Goal: Transaction & Acquisition: Purchase product/service

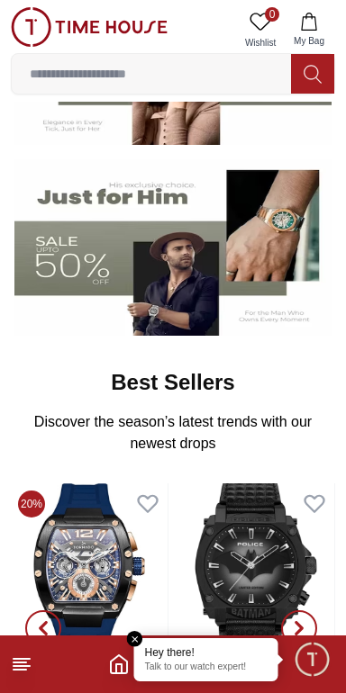
scroll to position [277, 0]
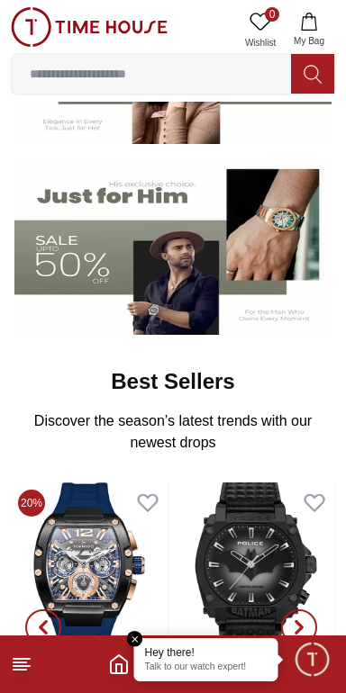
click at [91, 262] on img at bounding box center [172, 246] width 317 height 176
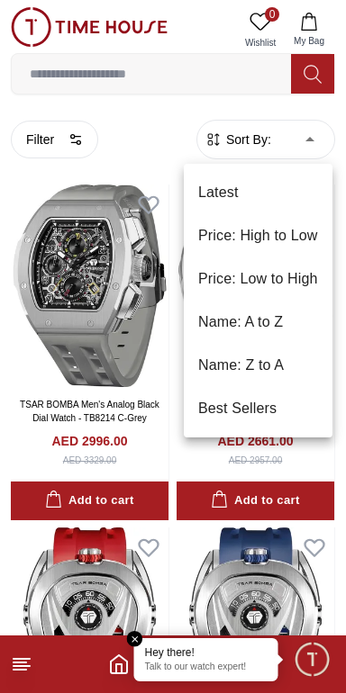
click at [295, 280] on li "Price: Low to High" at bounding box center [258, 278] width 148 height 43
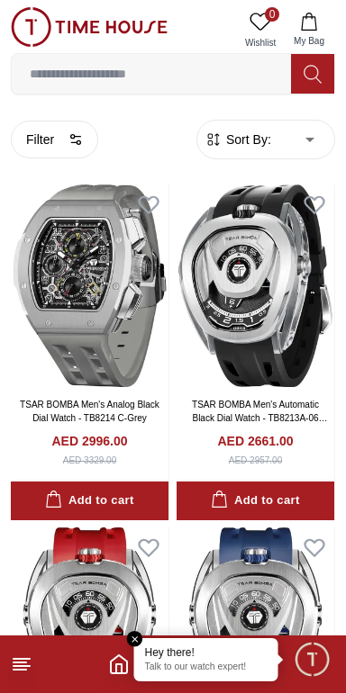
type input "*"
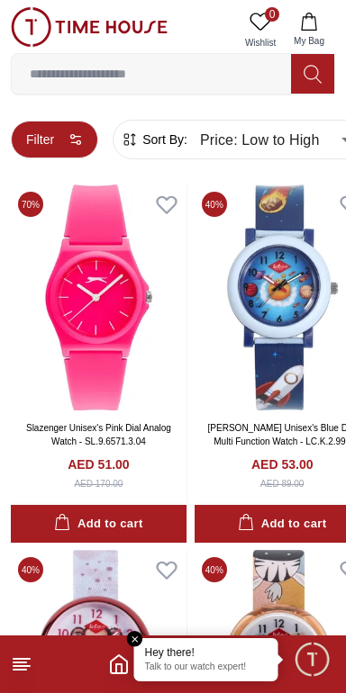
click at [58, 140] on button "Filter" at bounding box center [54, 140] width 87 height 38
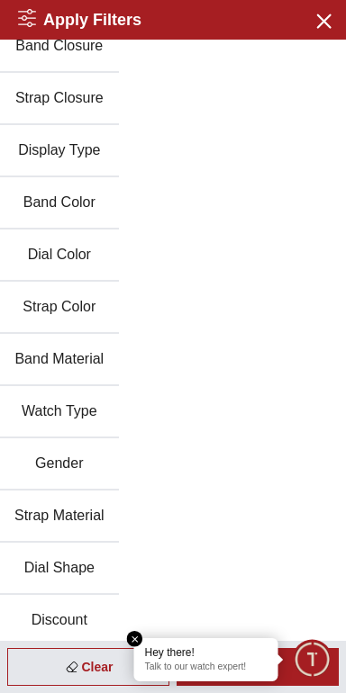
scroll to position [180, 0]
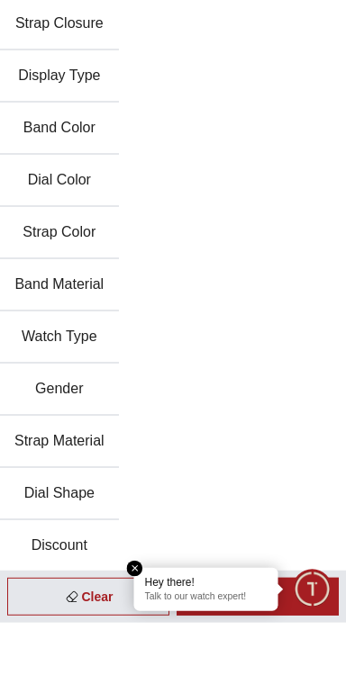
click at [52, 459] on button "Gender" at bounding box center [59, 460] width 119 height 52
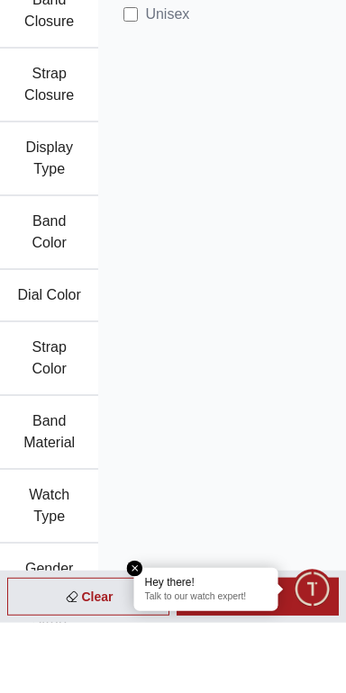
scroll to position [150, 0]
click at [143, 647] on em "Close tooltip" at bounding box center [135, 639] width 16 height 16
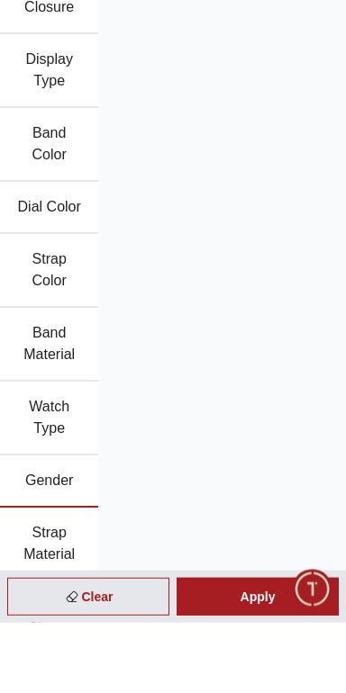
scroll to position [353, 0]
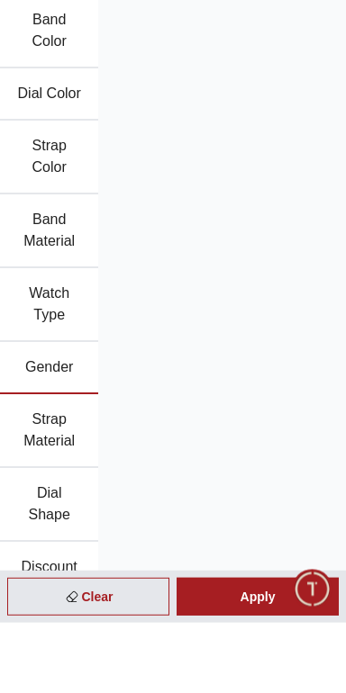
click at [37, 437] on button "Gender" at bounding box center [49, 438] width 98 height 52
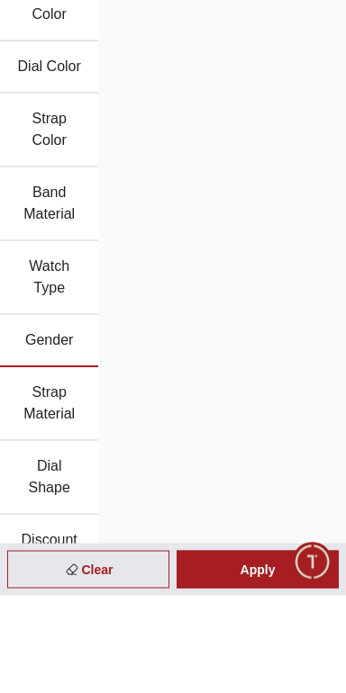
click at [43, 436] on button "Gender" at bounding box center [49, 438] width 98 height 52
click at [58, 428] on button "Gender" at bounding box center [49, 438] width 98 height 52
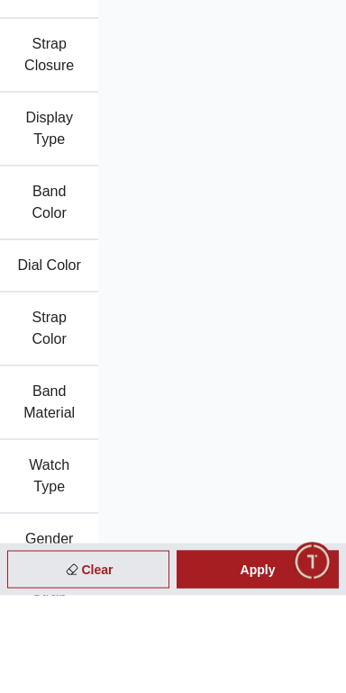
scroll to position [0, 0]
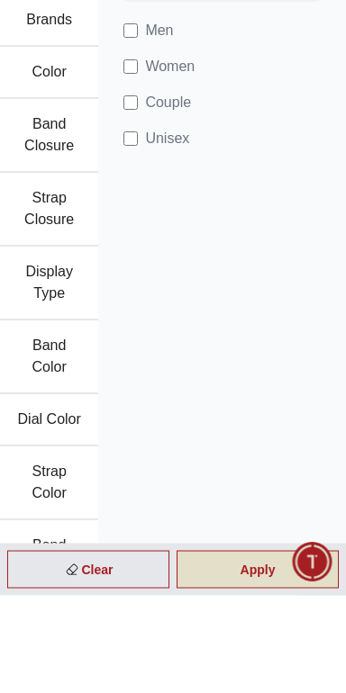
click at [302, 686] on div "Apply" at bounding box center [257, 667] width 162 height 38
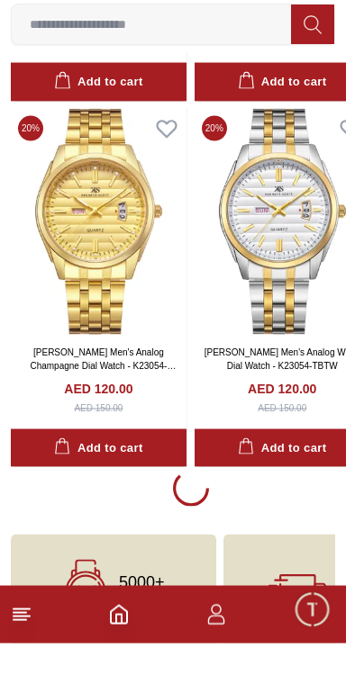
scroll to position [3318, 0]
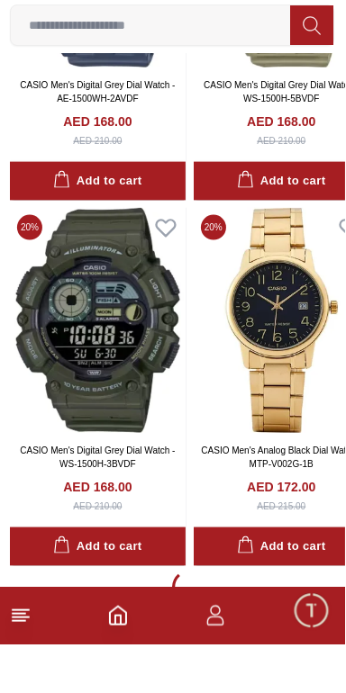
scroll to position [10619, 0]
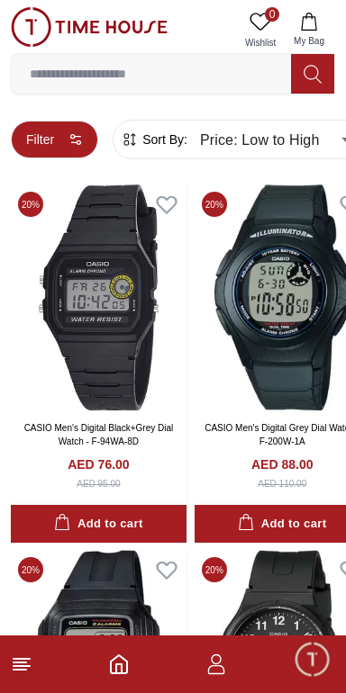
click at [65, 133] on button "Filter" at bounding box center [54, 140] width 87 height 38
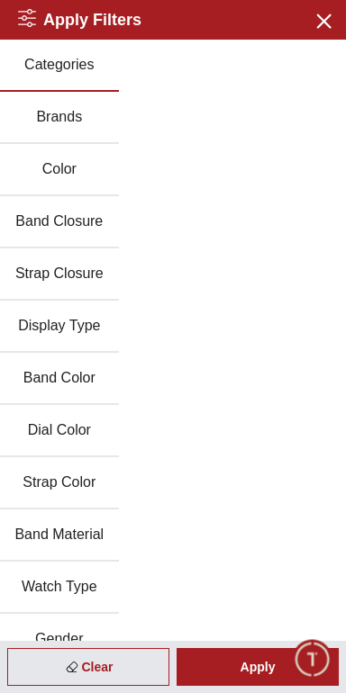
click at [87, 637] on button "Gender" at bounding box center [59, 640] width 119 height 52
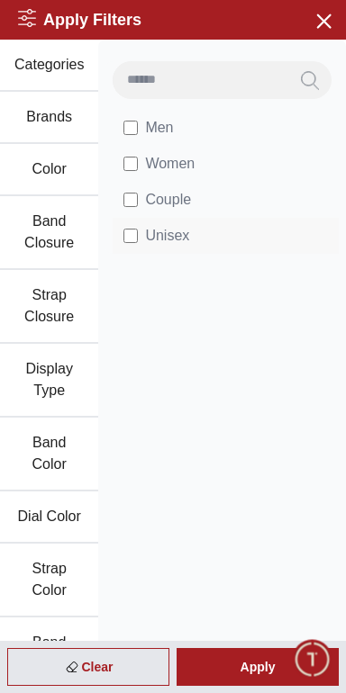
click at [175, 232] on span "Unisex" at bounding box center [167, 236] width 44 height 22
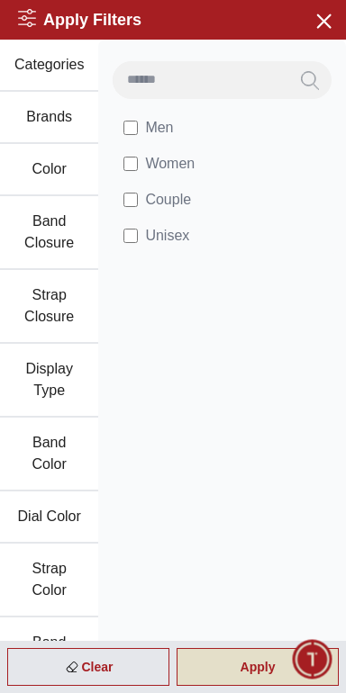
click at [263, 663] on div "Apply" at bounding box center [257, 667] width 162 height 38
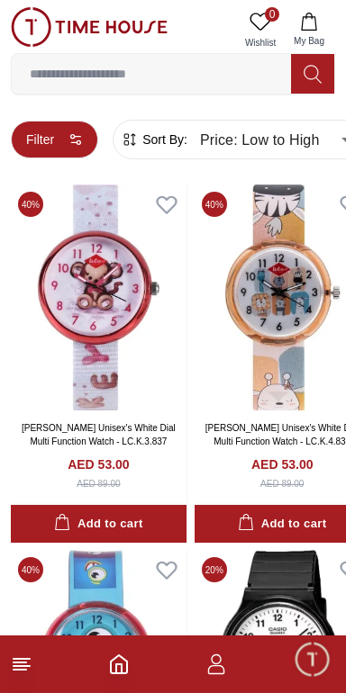
click at [58, 130] on button "Filter" at bounding box center [54, 140] width 87 height 38
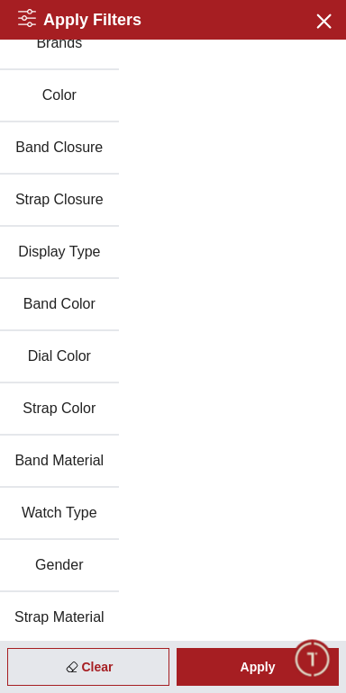
scroll to position [104, 0]
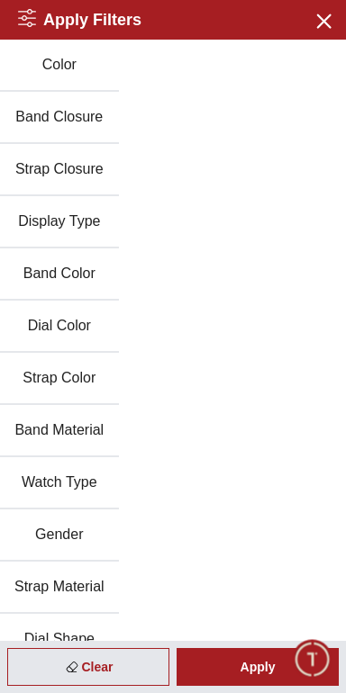
click at [85, 535] on button "Gender" at bounding box center [59, 535] width 119 height 52
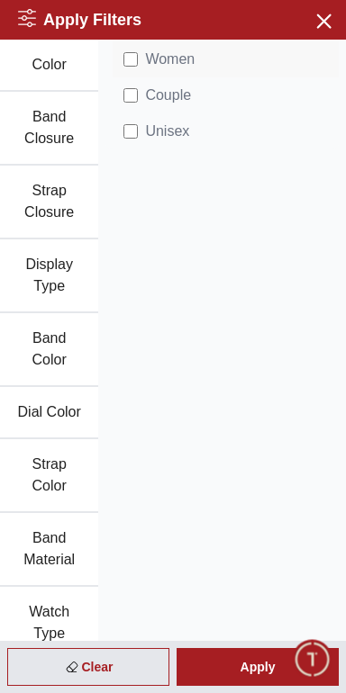
click at [180, 63] on span "Women" at bounding box center [169, 60] width 49 height 22
click at [182, 63] on span "Women" at bounding box center [169, 60] width 49 height 22
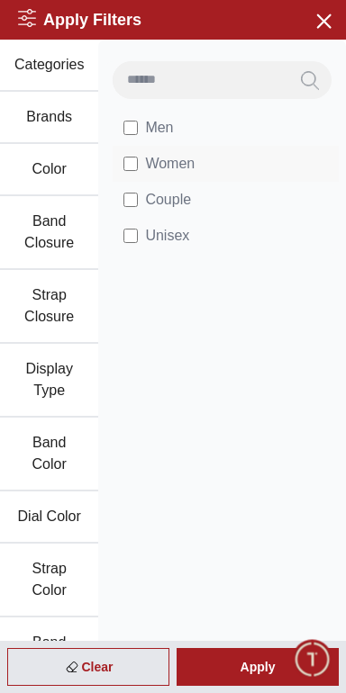
scroll to position [11, 0]
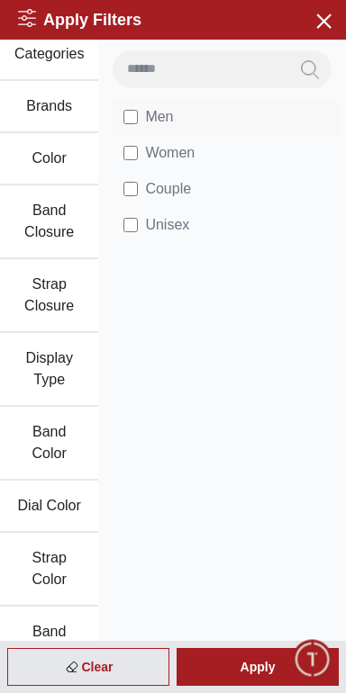
click at [165, 108] on span "Men" at bounding box center [159, 117] width 28 height 22
click at [152, 228] on span "Unisex" at bounding box center [167, 225] width 44 height 22
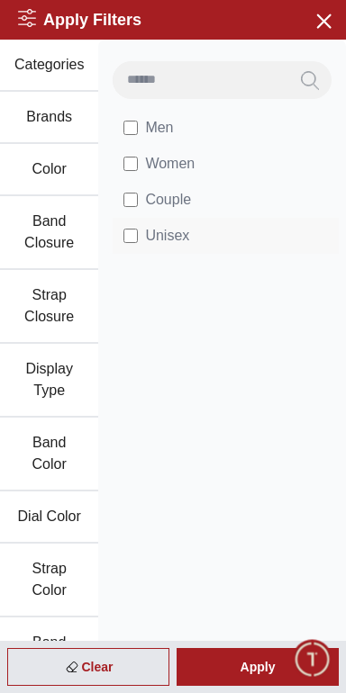
scroll to position [353, 0]
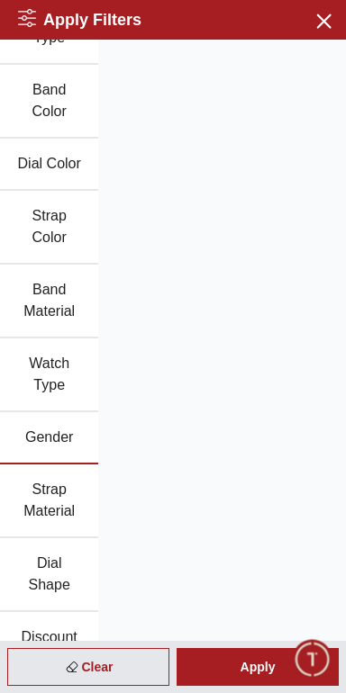
click at [194, 319] on div "Men Women Couple Unisex" at bounding box center [221, 175] width 247 height 977
click at [45, 434] on button "Gender" at bounding box center [49, 438] width 98 height 52
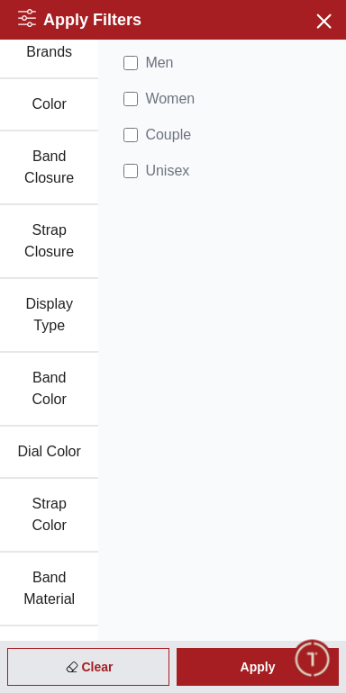
scroll to position [0, 0]
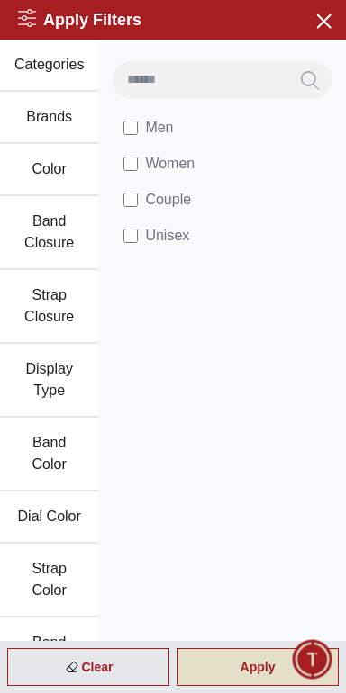
click at [265, 660] on div "Apply" at bounding box center [257, 667] width 162 height 38
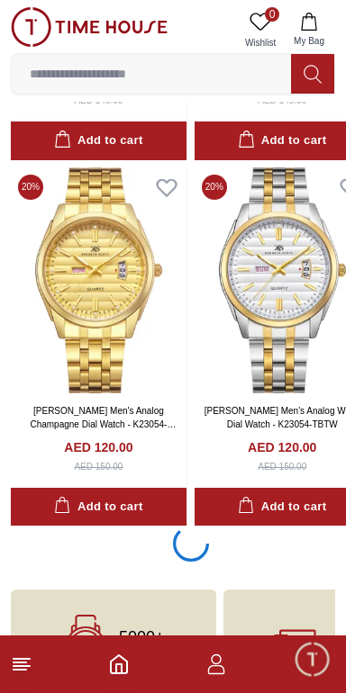
scroll to position [3318, 0]
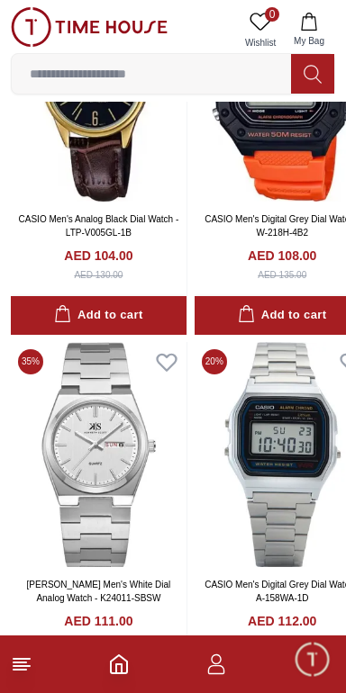
scroll to position [1107, 0]
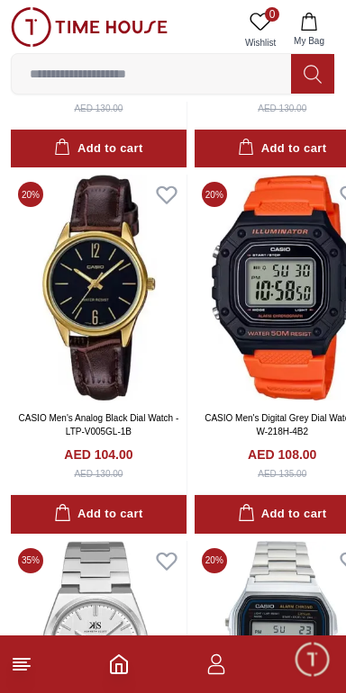
click at [101, 23] on img at bounding box center [89, 27] width 157 height 40
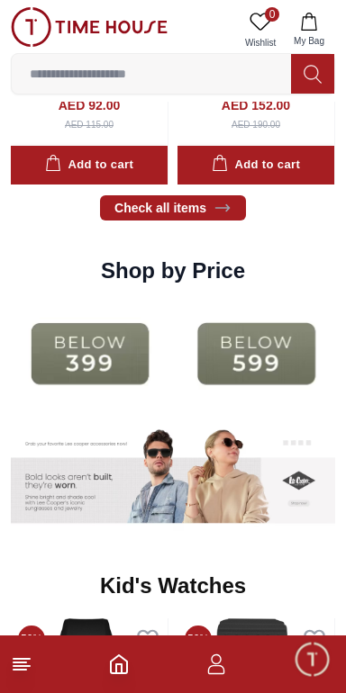
scroll to position [2245, 0]
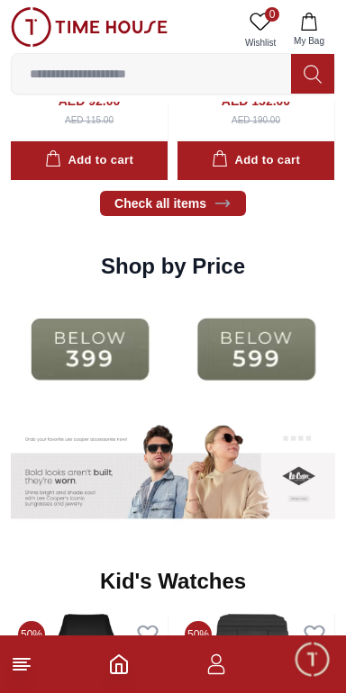
click at [21, 669] on line at bounding box center [19, 669] width 13 height 0
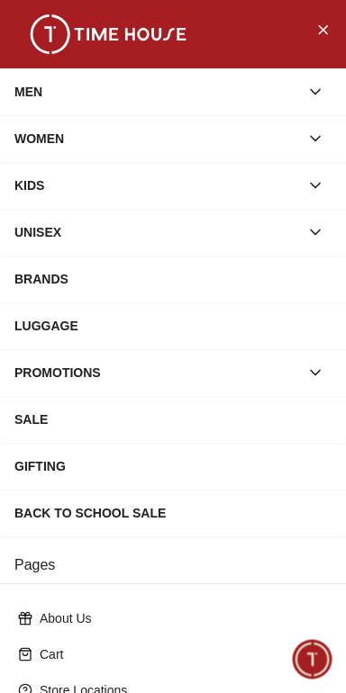
click at [264, 424] on div "SALE" at bounding box center [172, 419] width 317 height 32
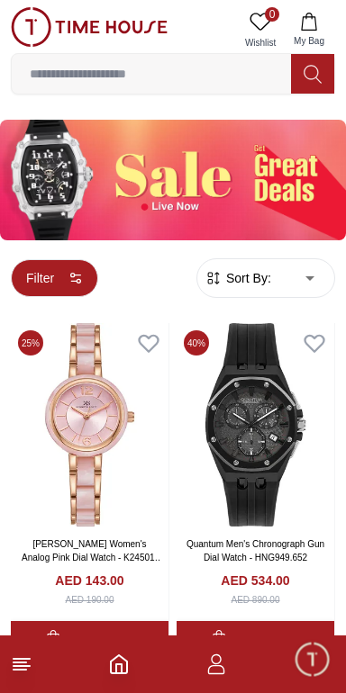
click at [46, 292] on button "Filter" at bounding box center [54, 278] width 87 height 38
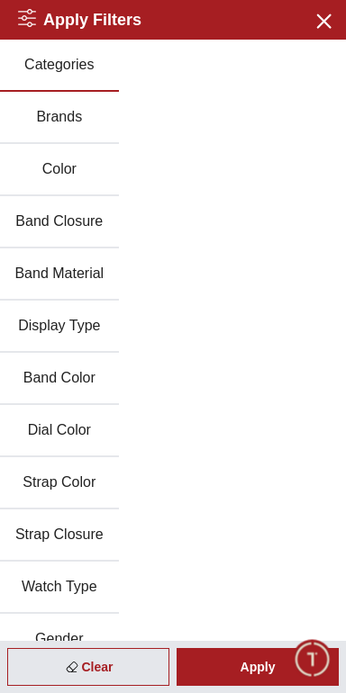
scroll to position [180, 0]
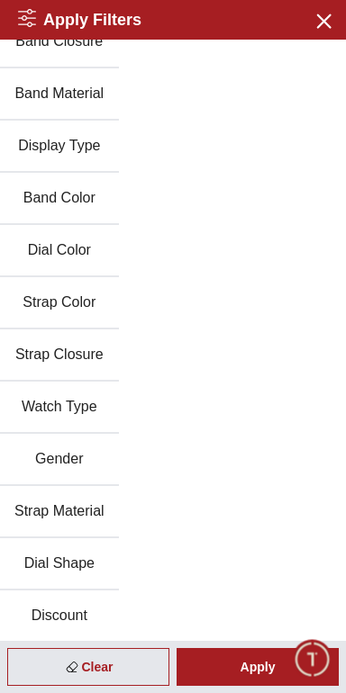
click at [40, 458] on button "Gender" at bounding box center [59, 460] width 119 height 52
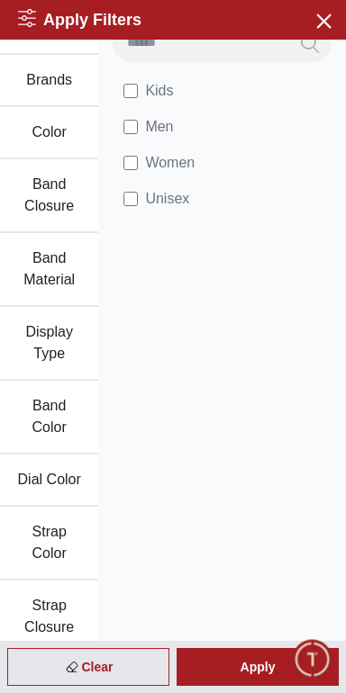
scroll to position [0, 0]
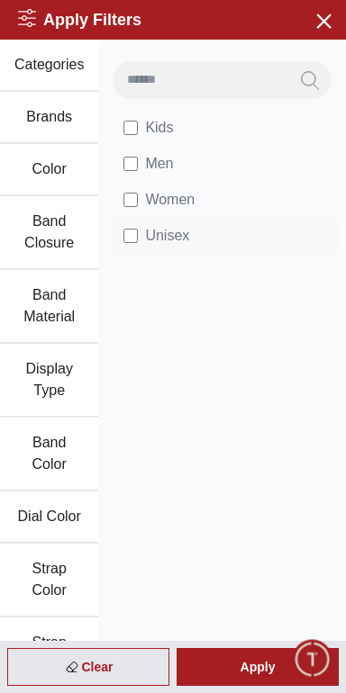
click at [149, 229] on span "Unisex" at bounding box center [167, 236] width 44 height 22
click at [171, 166] on span "Men" at bounding box center [159, 164] width 28 height 22
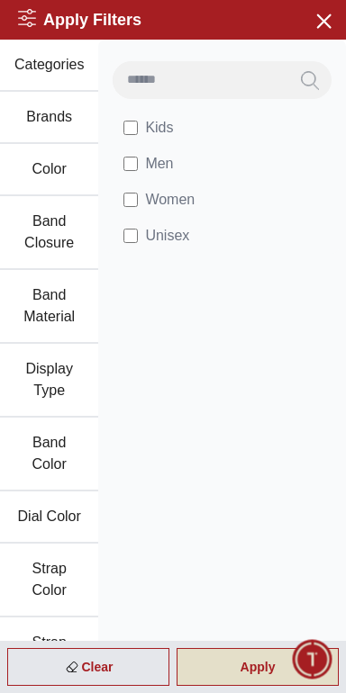
click at [272, 667] on div "Apply" at bounding box center [257, 667] width 162 height 38
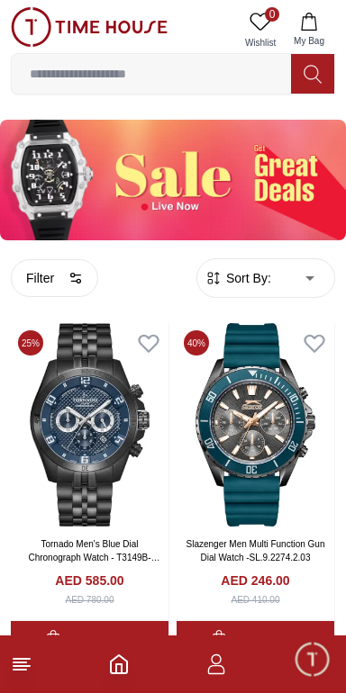
click at [288, 263] on body "100% Genuine products with International Warranty Shop From [GEOGRAPHIC_DATA] |…" at bounding box center [173, 397] width 346 height 794
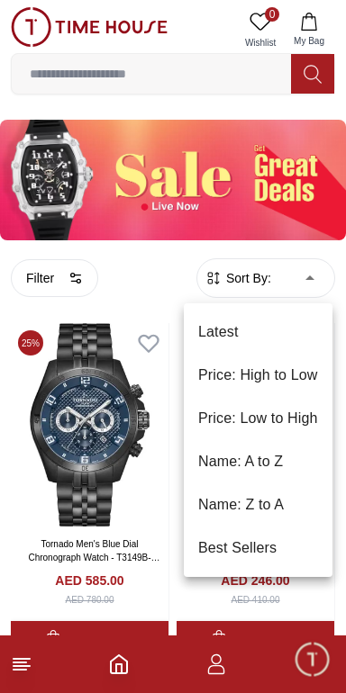
click at [300, 419] on li "Price: Low to High" at bounding box center [258, 418] width 148 height 43
type input "*"
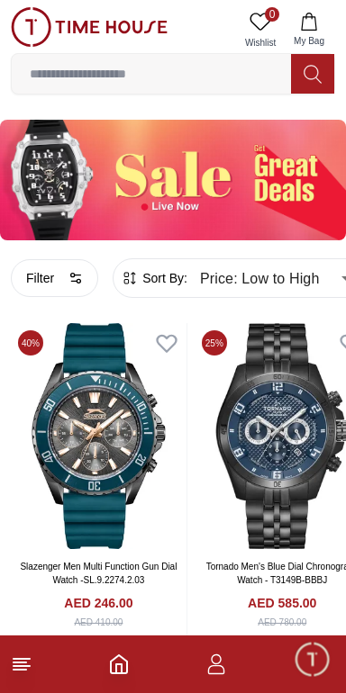
click at [111, 187] on img at bounding box center [173, 180] width 346 height 121
click at [243, 191] on img at bounding box center [173, 180] width 346 height 121
click at [141, 28] on img at bounding box center [89, 27] width 157 height 40
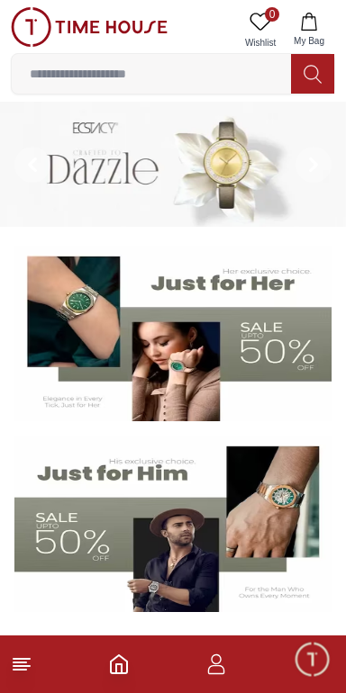
click at [31, 662] on icon at bounding box center [22, 664] width 22 height 22
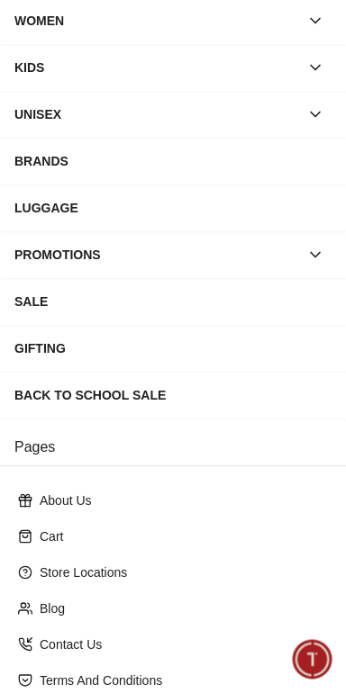
scroll to position [119, 0]
click at [67, 355] on div "GIFTING" at bounding box center [172, 347] width 317 height 32
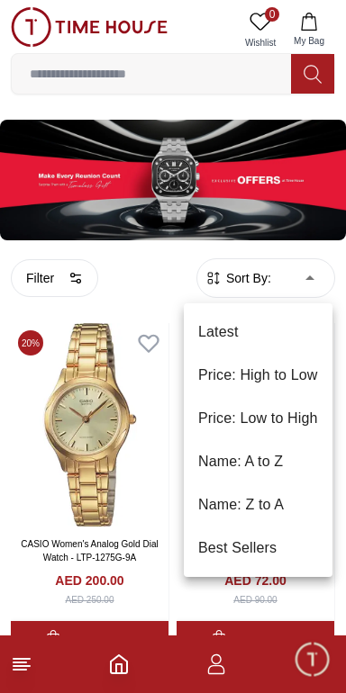
click at [300, 418] on li "Price: Low to High" at bounding box center [258, 418] width 148 height 43
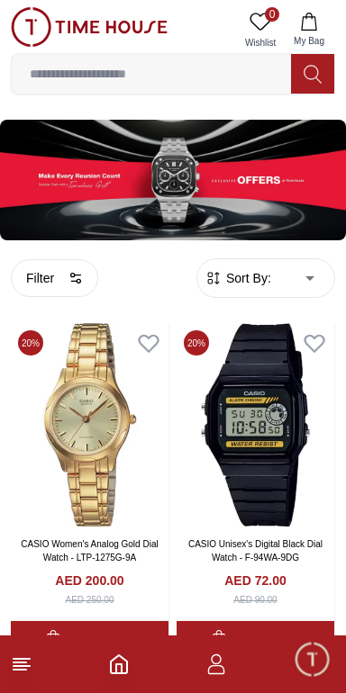
type input "*"
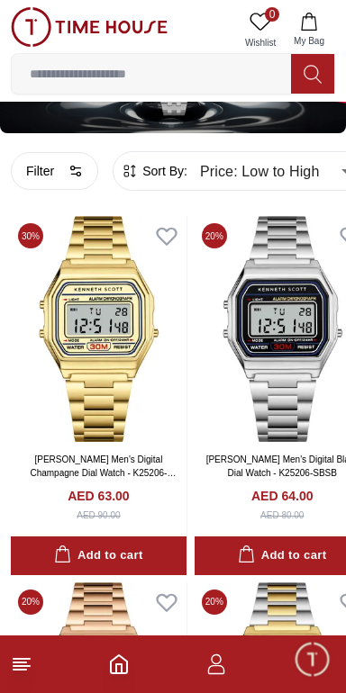
scroll to position [104, 0]
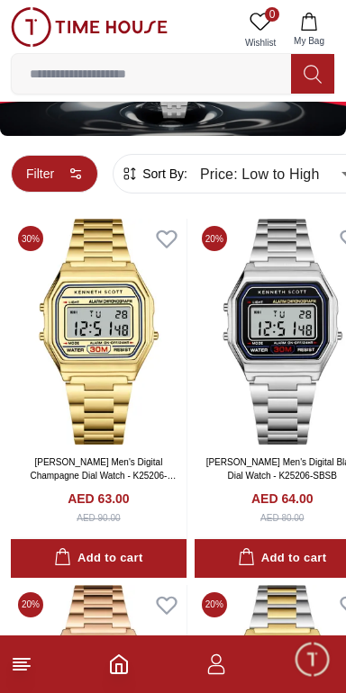
click at [71, 158] on button "Filter" at bounding box center [54, 174] width 87 height 38
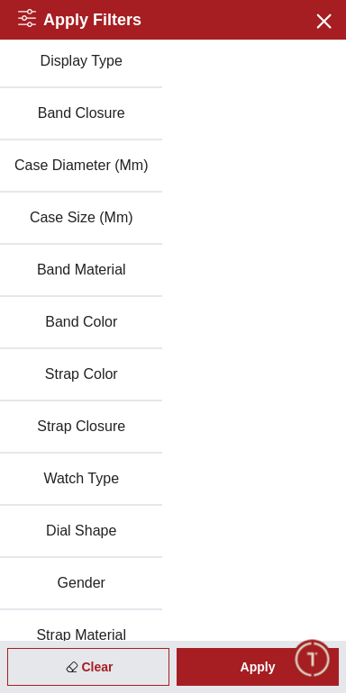
scroll to position [283, 0]
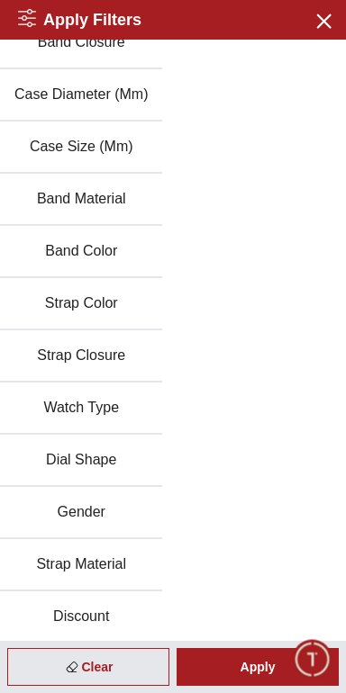
click at [67, 513] on button "Gender" at bounding box center [81, 513] width 162 height 52
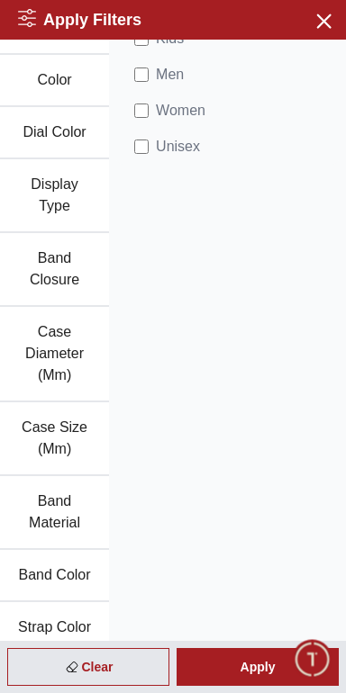
scroll to position [0, 0]
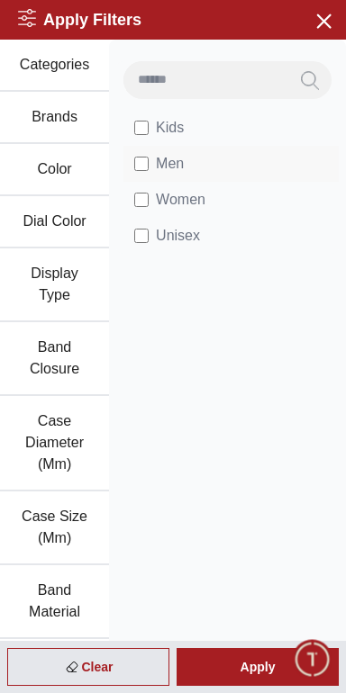
click at [183, 169] on span "Men" at bounding box center [170, 164] width 28 height 22
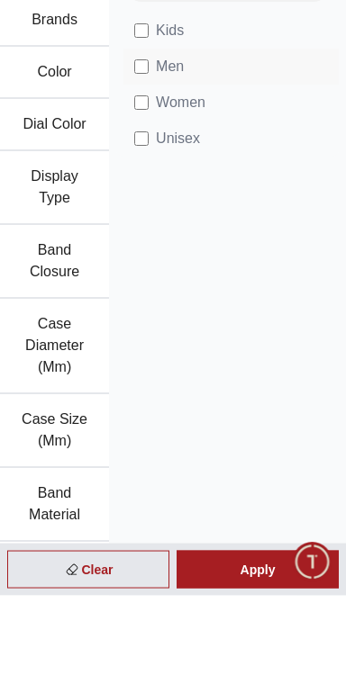
scroll to position [7, 0]
click at [193, 244] on span "Unisex" at bounding box center [178, 236] width 44 height 22
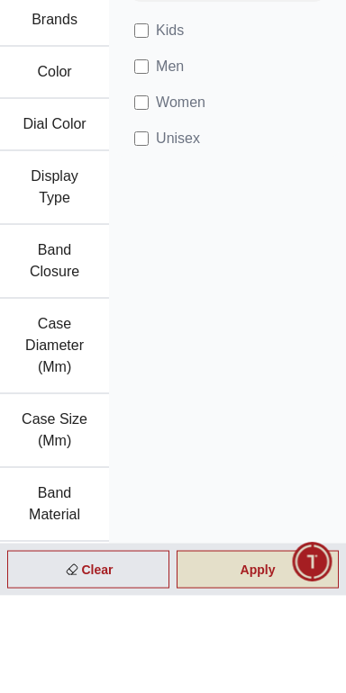
click at [279, 686] on div "Apply" at bounding box center [257, 667] width 162 height 38
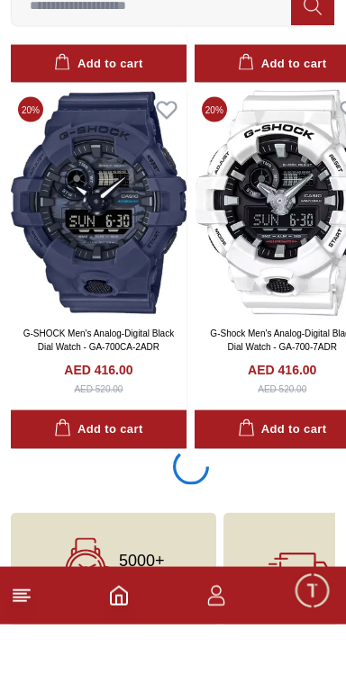
scroll to position [3453, 0]
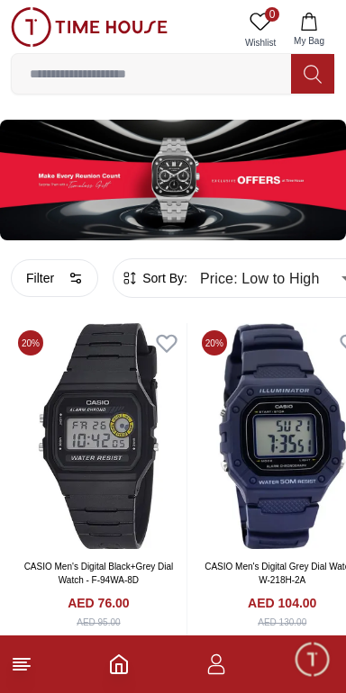
click at [39, 25] on img at bounding box center [89, 27] width 157 height 40
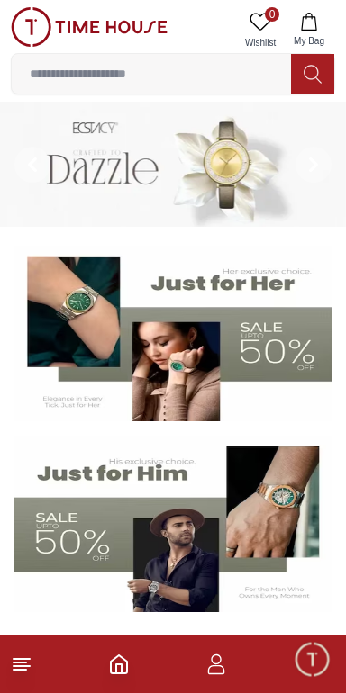
click at [29, 666] on line at bounding box center [21, 666] width 16 height 0
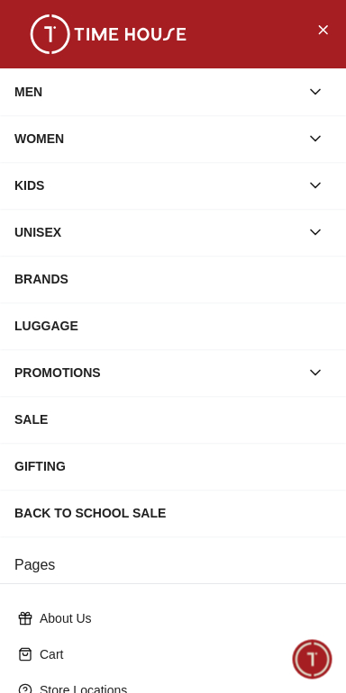
click at [315, 374] on icon "button" at bounding box center [314, 373] width 9 height 4
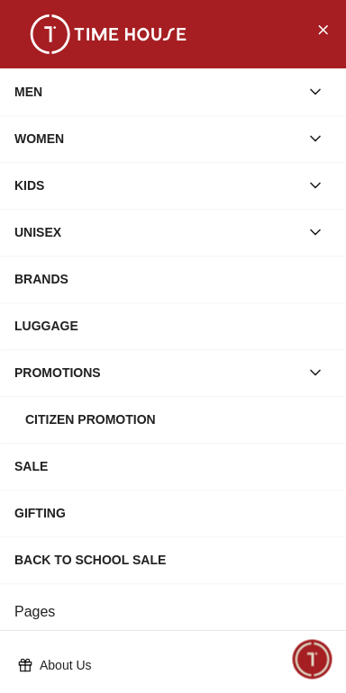
click at [315, 371] on icon "button" at bounding box center [315, 373] width 18 height 18
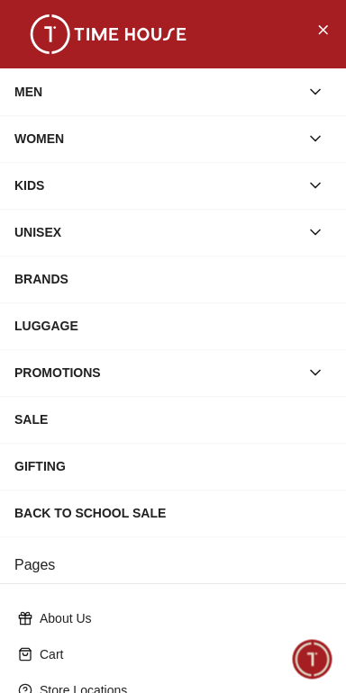
click at [305, 76] on div "MEN" at bounding box center [172, 92] width 317 height 32
click at [302, 96] on button "button" at bounding box center [315, 92] width 32 height 32
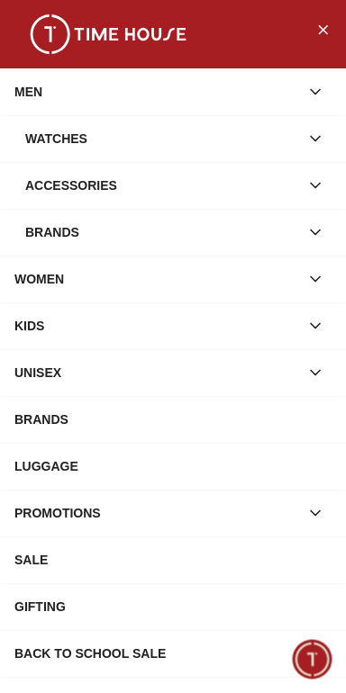
click at [56, 184] on div "Accessories" at bounding box center [162, 185] width 274 height 32
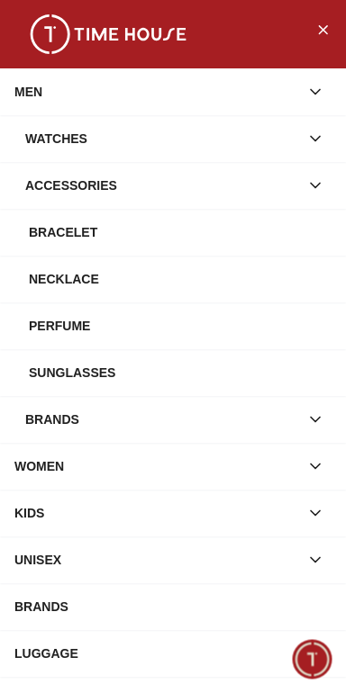
click at [62, 373] on div "Sunglasses" at bounding box center [180, 372] width 302 height 32
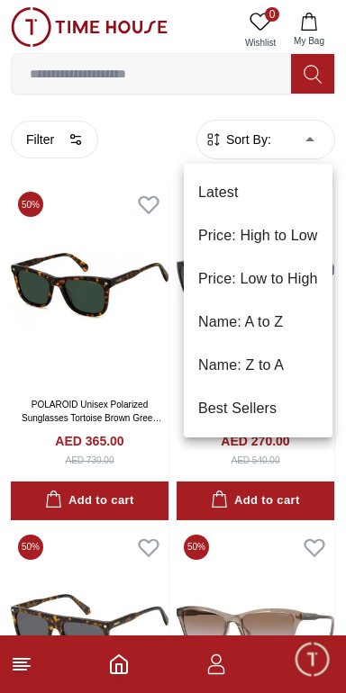
click at [307, 279] on li "Price: Low to High" at bounding box center [258, 278] width 148 height 43
type input "*"
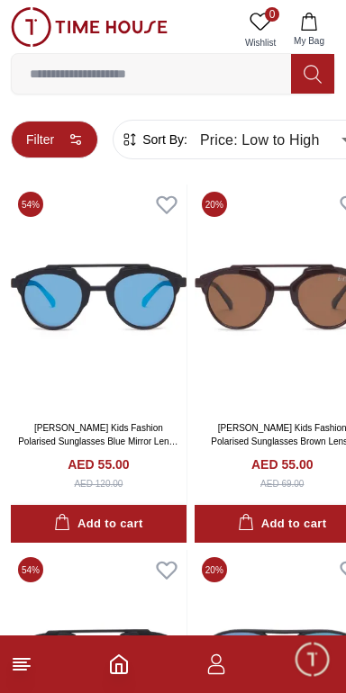
click at [35, 138] on button "Filter" at bounding box center [54, 140] width 87 height 38
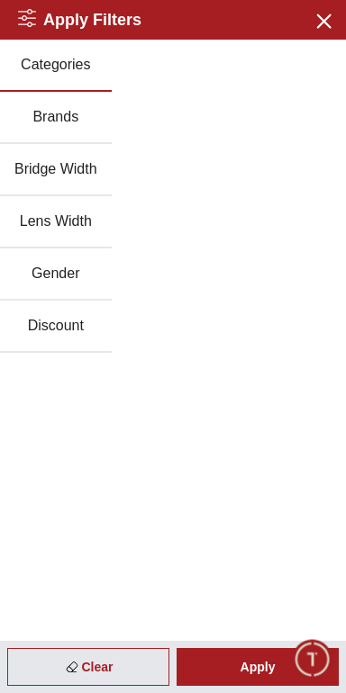
click at [59, 280] on button "Gender" at bounding box center [56, 274] width 112 height 52
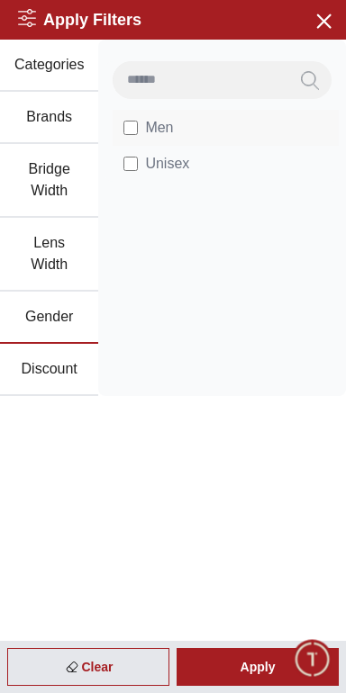
click at [169, 138] on span "Men" at bounding box center [159, 128] width 28 height 22
click at [158, 156] on span "Unisex" at bounding box center [167, 164] width 44 height 22
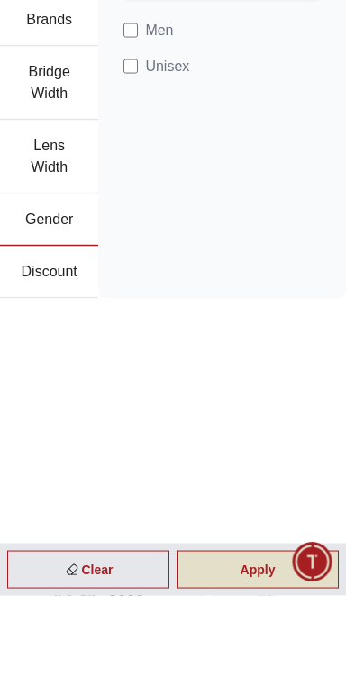
click at [304, 686] on div "Apply" at bounding box center [257, 667] width 162 height 38
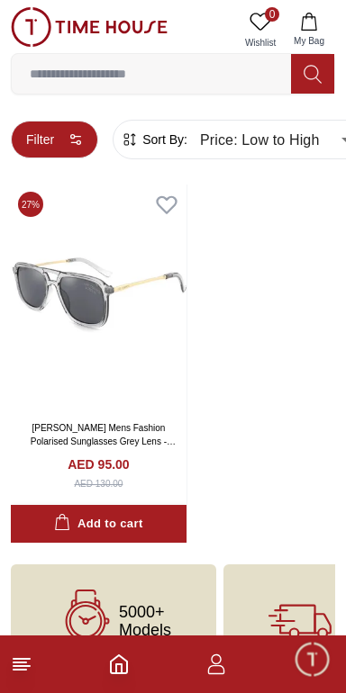
click at [41, 144] on button "Filter" at bounding box center [54, 140] width 87 height 38
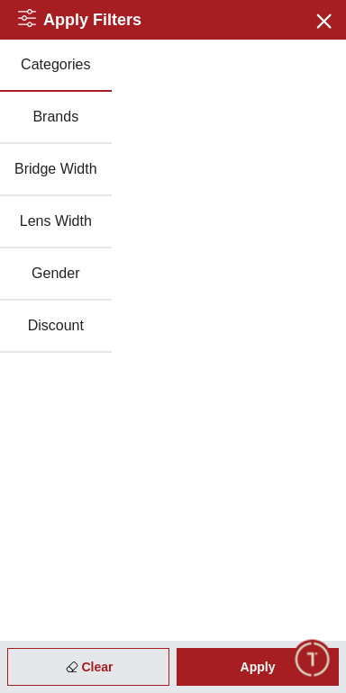
click at [59, 284] on button "Gender" at bounding box center [56, 274] width 112 height 52
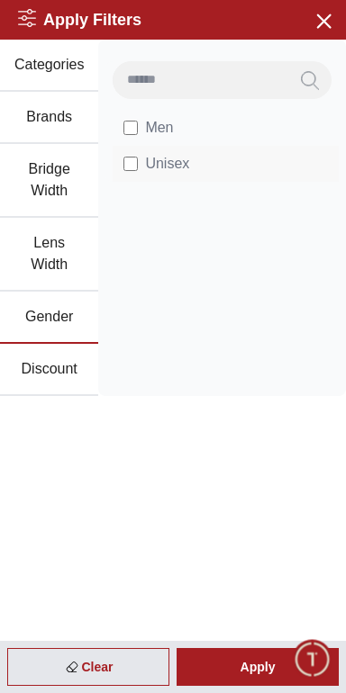
click at [181, 168] on span "Unisex" at bounding box center [167, 164] width 44 height 22
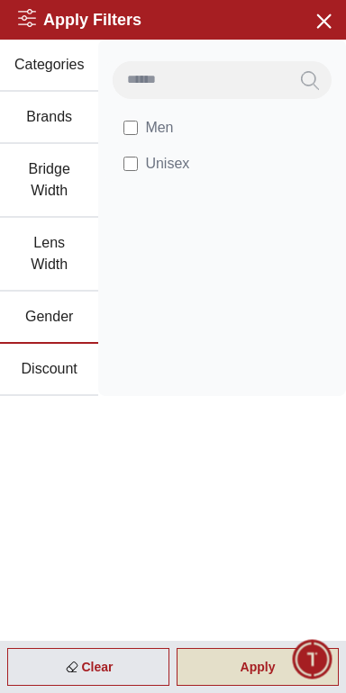
click at [259, 667] on div "Apply" at bounding box center [257, 667] width 162 height 38
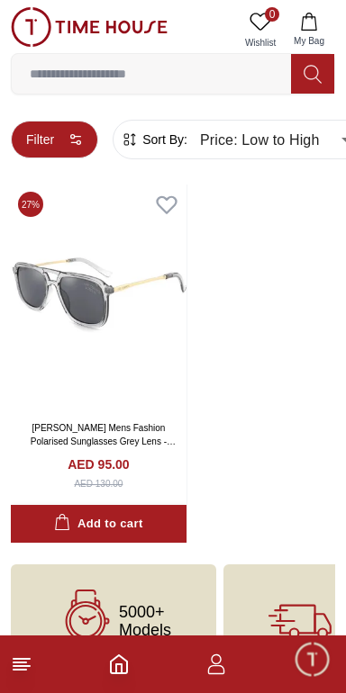
click at [58, 133] on button "Filter" at bounding box center [54, 140] width 87 height 38
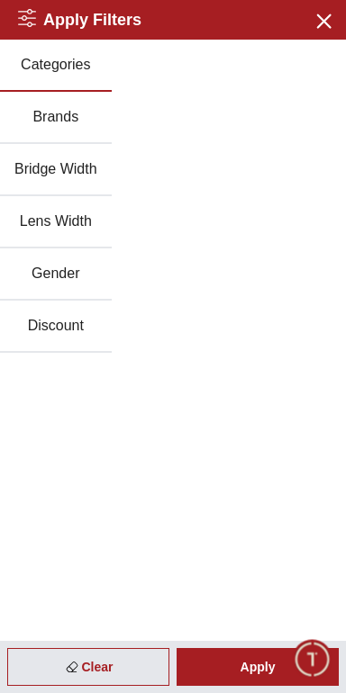
click at [50, 265] on button "Gender" at bounding box center [56, 274] width 112 height 52
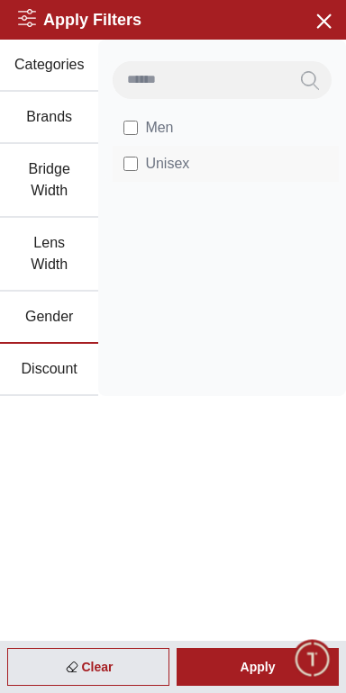
click at [150, 165] on span "Unisex" at bounding box center [167, 164] width 44 height 22
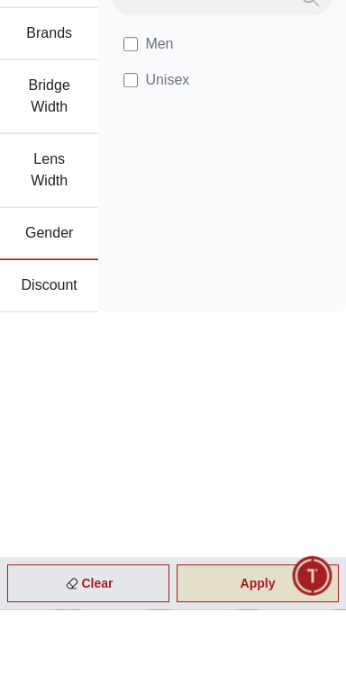
click at [275, 686] on div "Apply" at bounding box center [257, 667] width 162 height 38
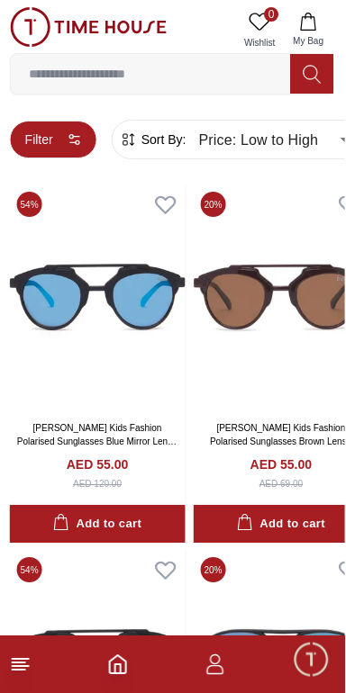
click at [50, 143] on button "Filter" at bounding box center [54, 140] width 87 height 38
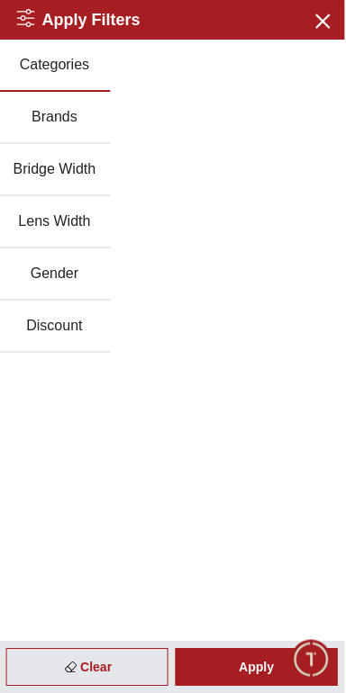
click at [48, 114] on button "Brands" at bounding box center [56, 118] width 112 height 52
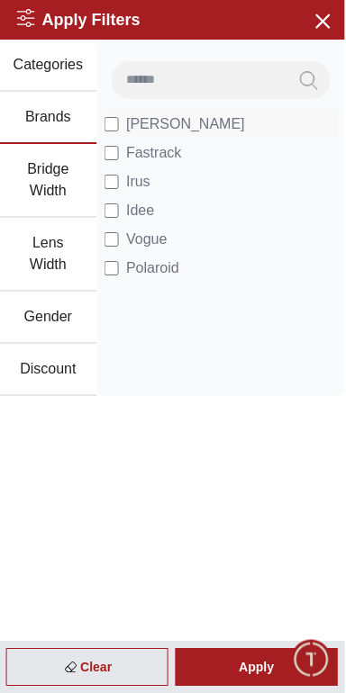
click at [186, 120] on span "[PERSON_NAME]" at bounding box center [186, 124] width 119 height 22
click at [178, 159] on span "Fastrack" at bounding box center [154, 153] width 55 height 22
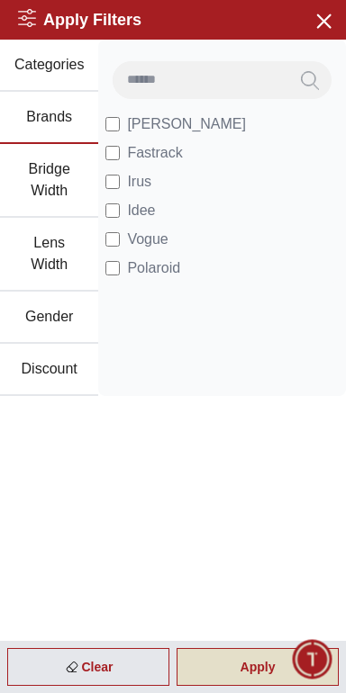
click at [260, 672] on div "Apply" at bounding box center [257, 667] width 162 height 38
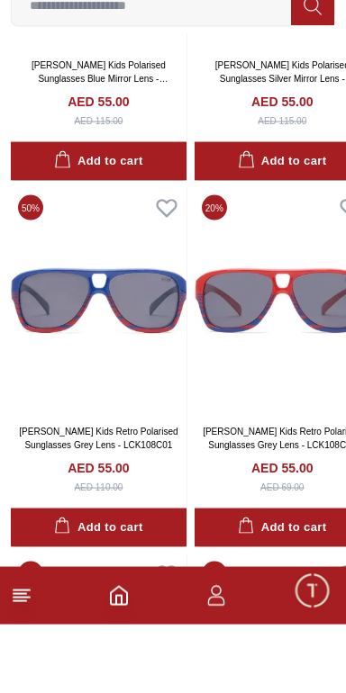
scroll to position [2657, 0]
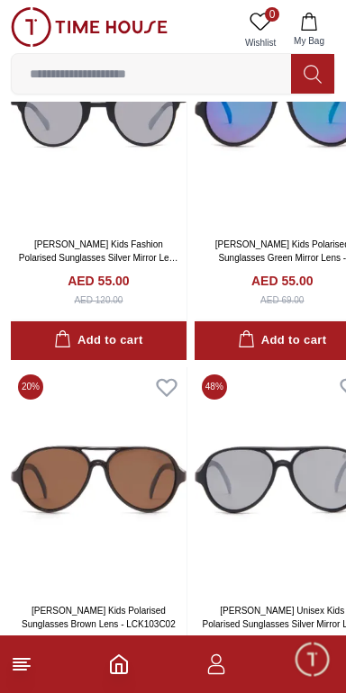
scroll to position [534, 0]
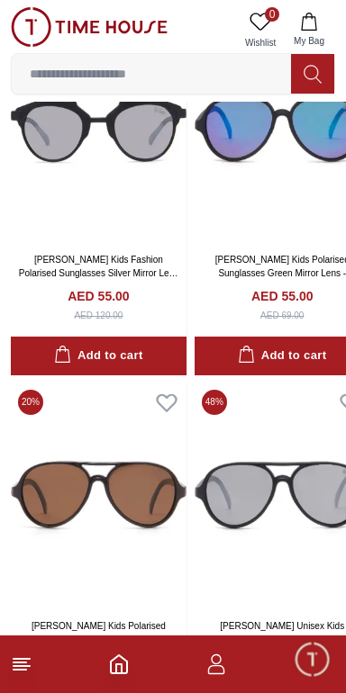
click at [28, 26] on img at bounding box center [89, 27] width 157 height 40
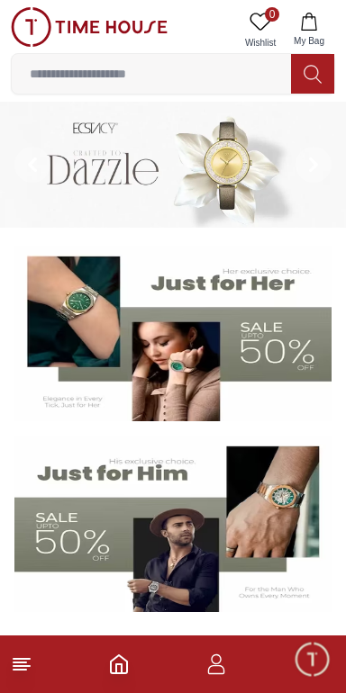
click at [21, 666] on line at bounding box center [21, 666] width 16 height 0
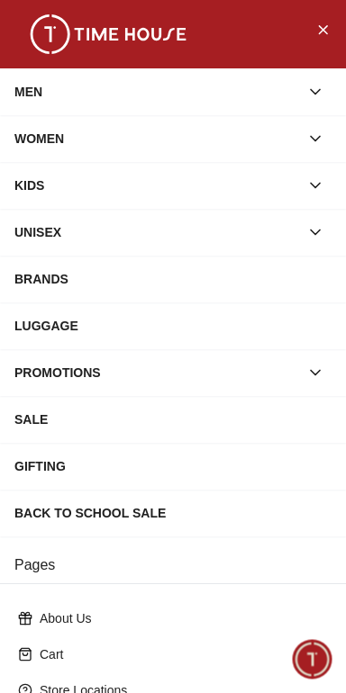
click at [32, 145] on div "WOMEN" at bounding box center [156, 138] width 284 height 32
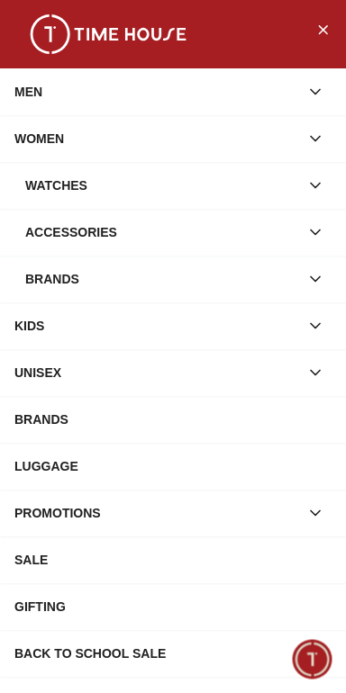
click at [32, 243] on div "Accessories" at bounding box center [162, 232] width 274 height 32
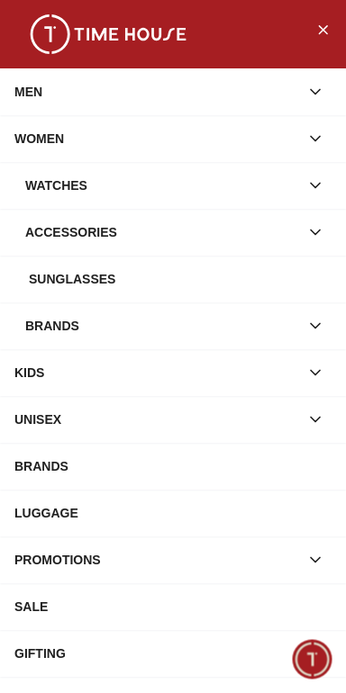
click at [26, 282] on div "Sunglasses" at bounding box center [172, 279] width 317 height 32
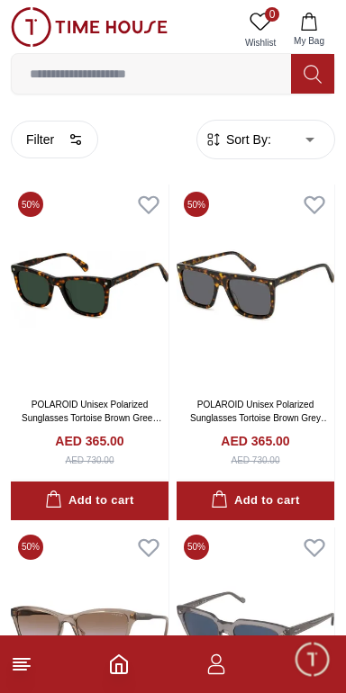
click at [245, 143] on span "Sort By:" at bounding box center [246, 139] width 49 height 18
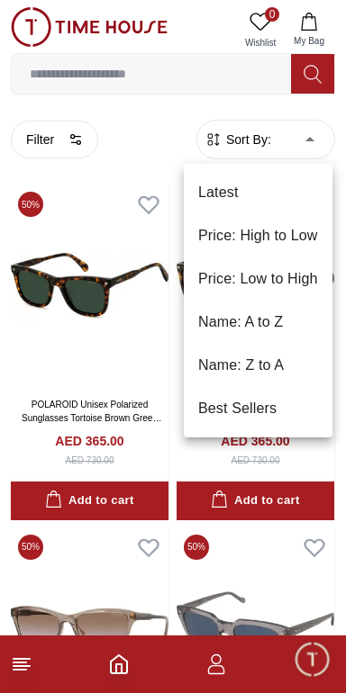
click at [293, 270] on li "Price: Low to High" at bounding box center [258, 278] width 148 height 43
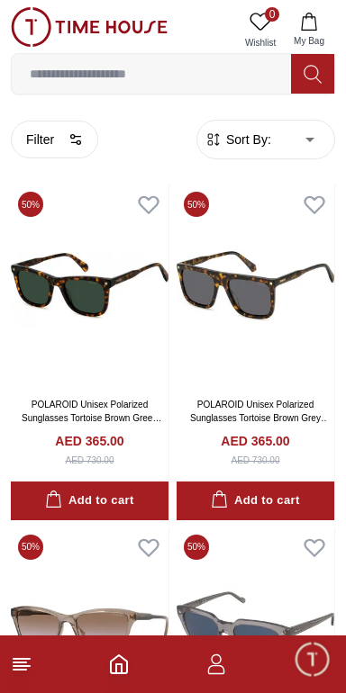
type input "*"
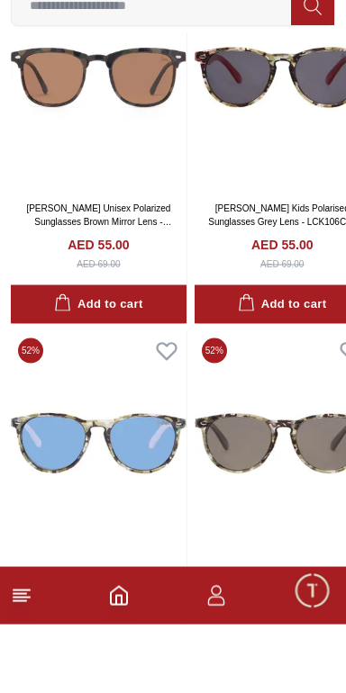
scroll to position [1985, 0]
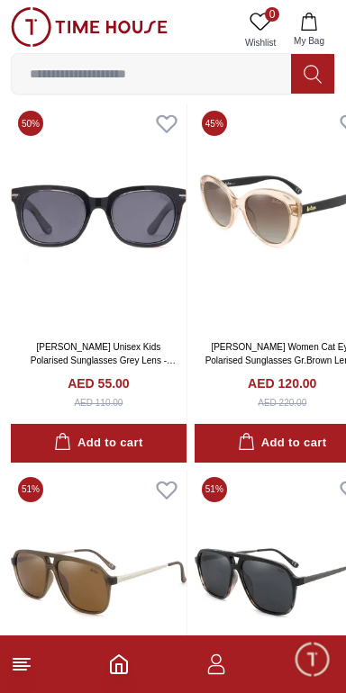
scroll to position [6287, 0]
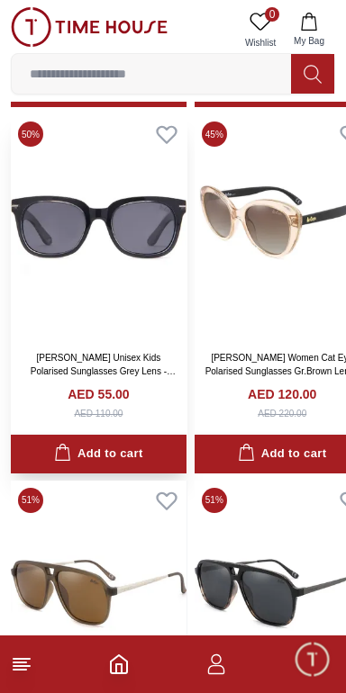
click at [54, 221] on img at bounding box center [98, 227] width 175 height 226
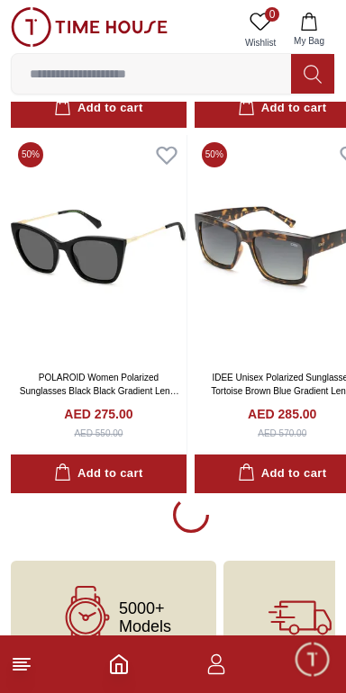
scroll to position [10687, 0]
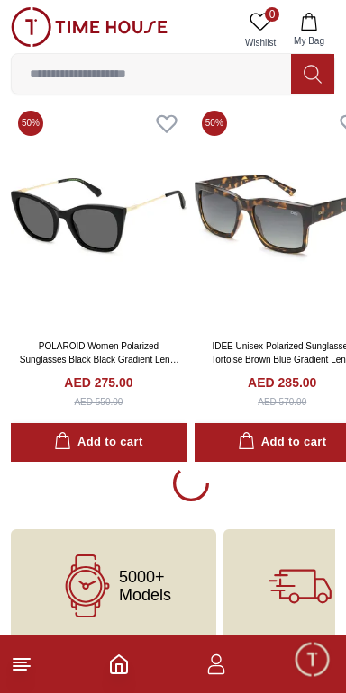
scroll to position [10619, 0]
